Goal: Information Seeking & Learning: Learn about a topic

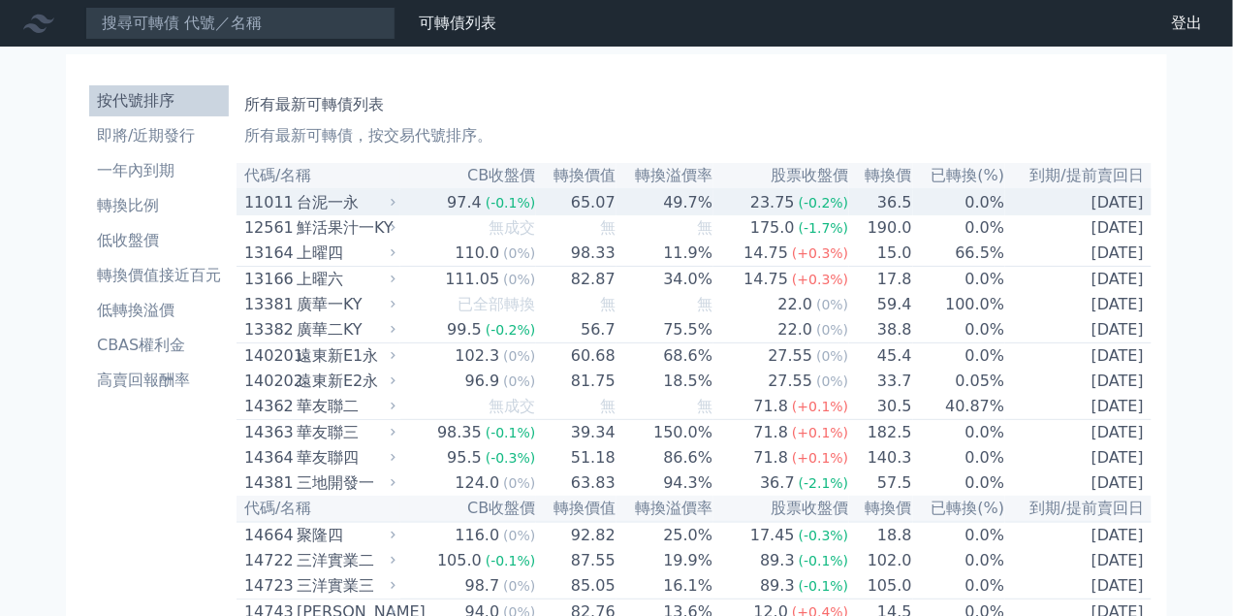
drag, startPoint x: 248, startPoint y: 207, endPoint x: 557, endPoint y: 20, distance: 361.0
click at [0, 0] on link "財務數據" at bounding box center [0, 0] width 0 height 0
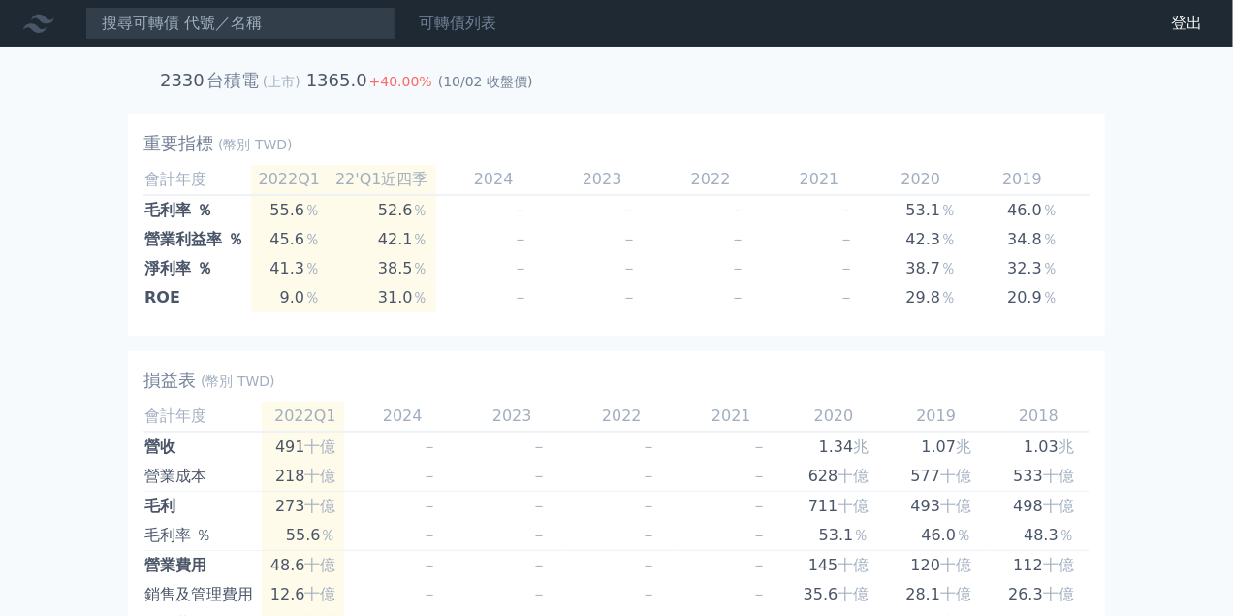
click at [453, 28] on link "可轉債列表" at bounding box center [458, 23] width 78 height 18
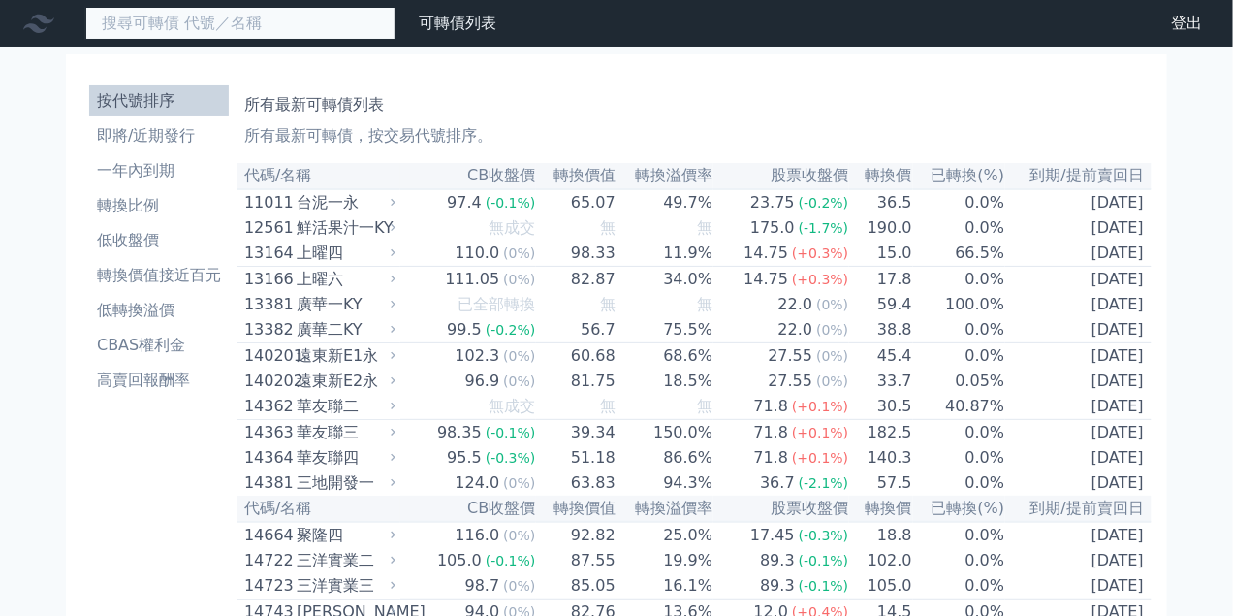
click at [165, 17] on input at bounding box center [240, 23] width 310 height 33
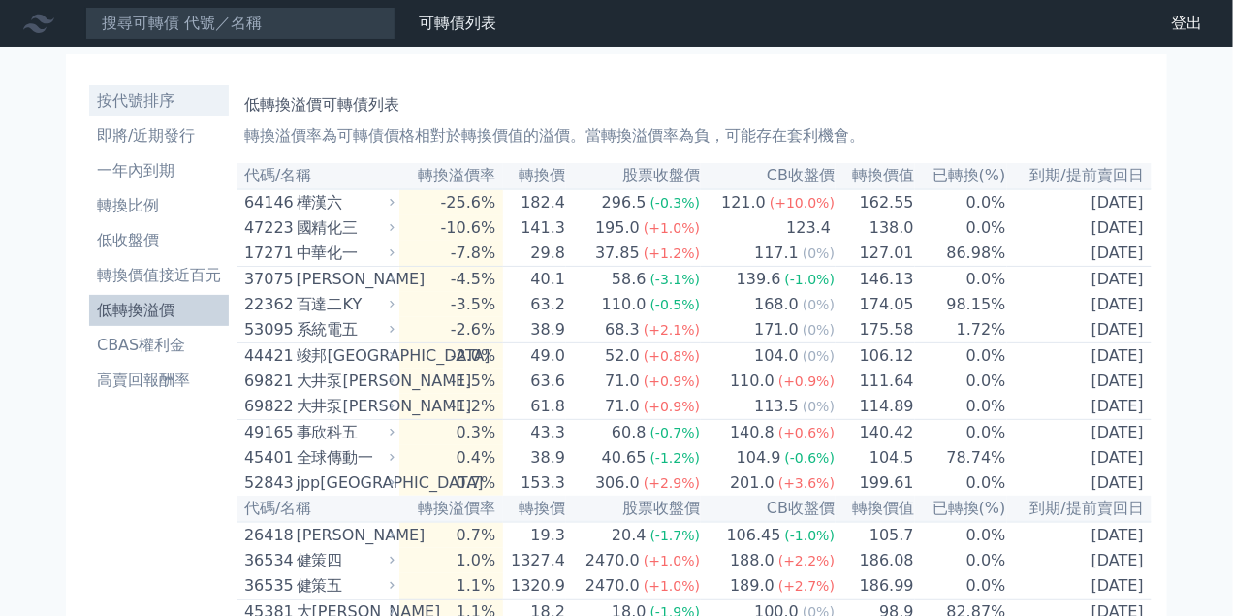
click at [143, 92] on li "按代號排序" at bounding box center [159, 100] width 140 height 23
